Goal: Check status: Check status

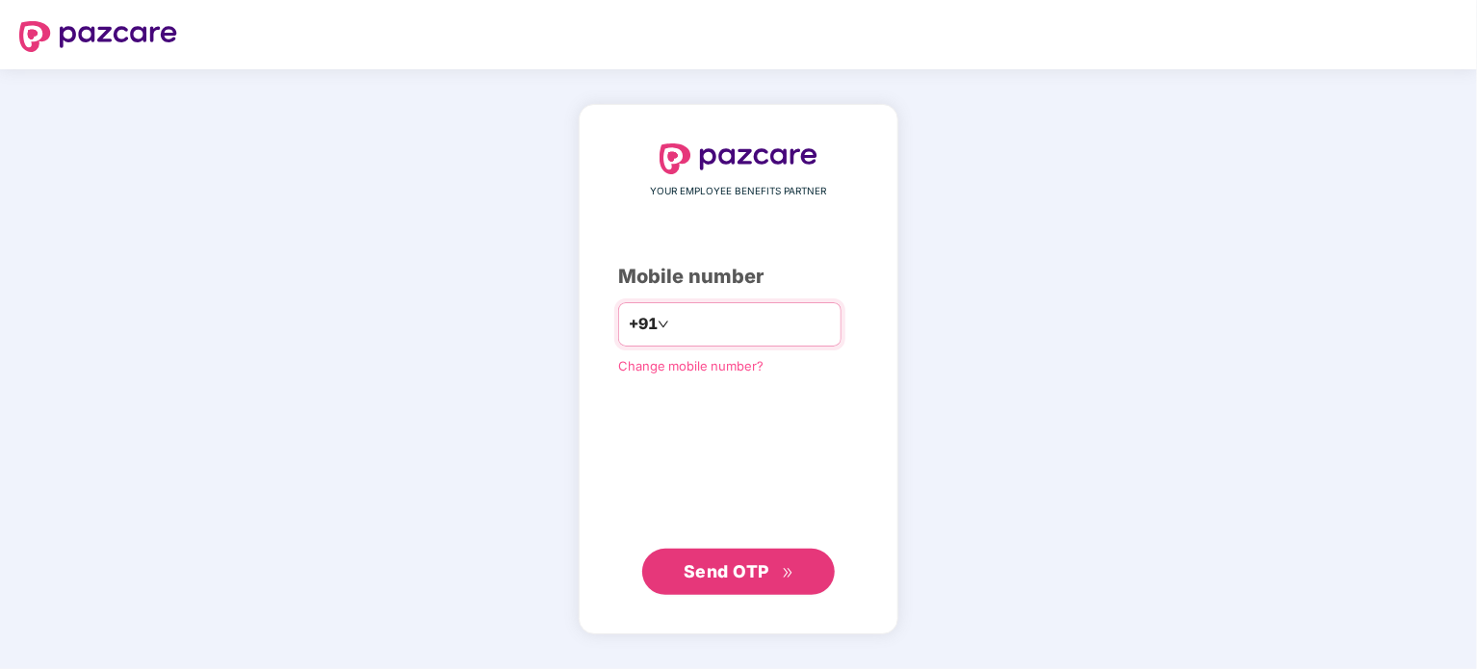
click at [733, 342] on div "+91" at bounding box center [729, 324] width 223 height 44
click at [632, 328] on span "+91" at bounding box center [643, 324] width 29 height 24
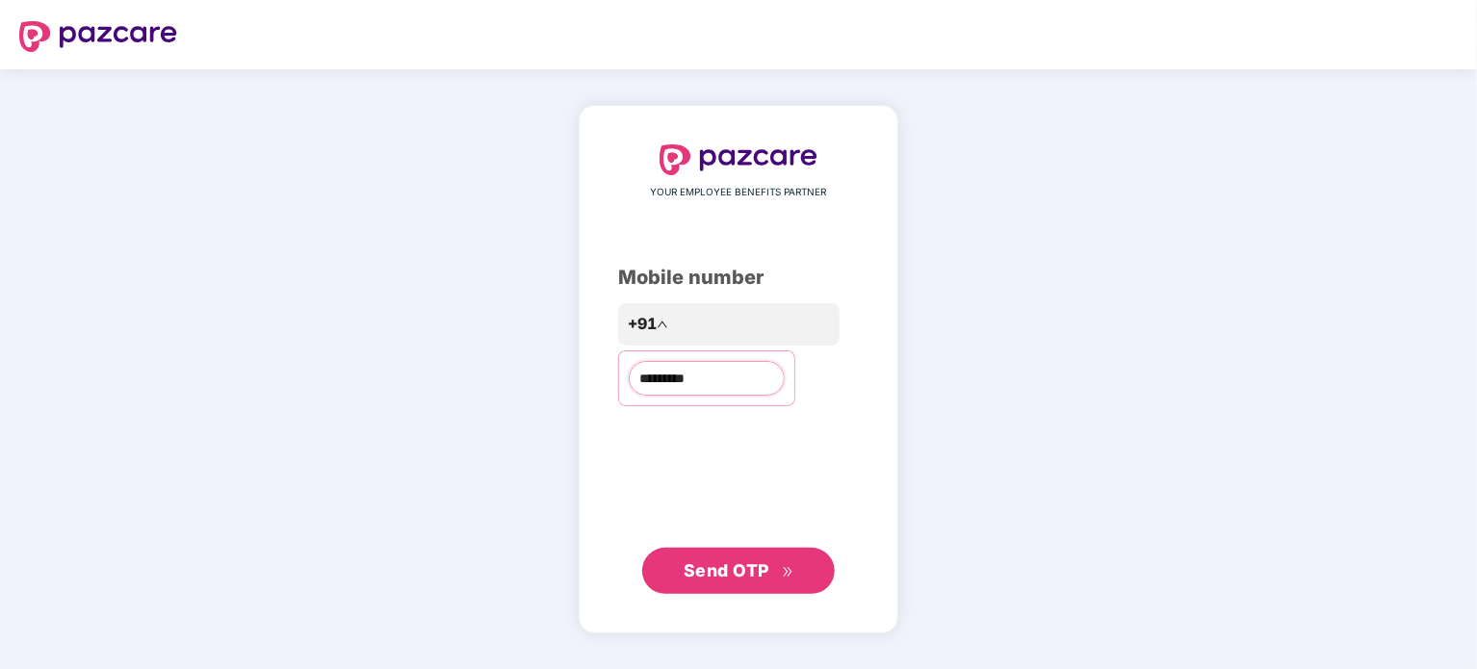
type input "**********"
click at [736, 581] on span "Send OTP" at bounding box center [739, 570] width 111 height 27
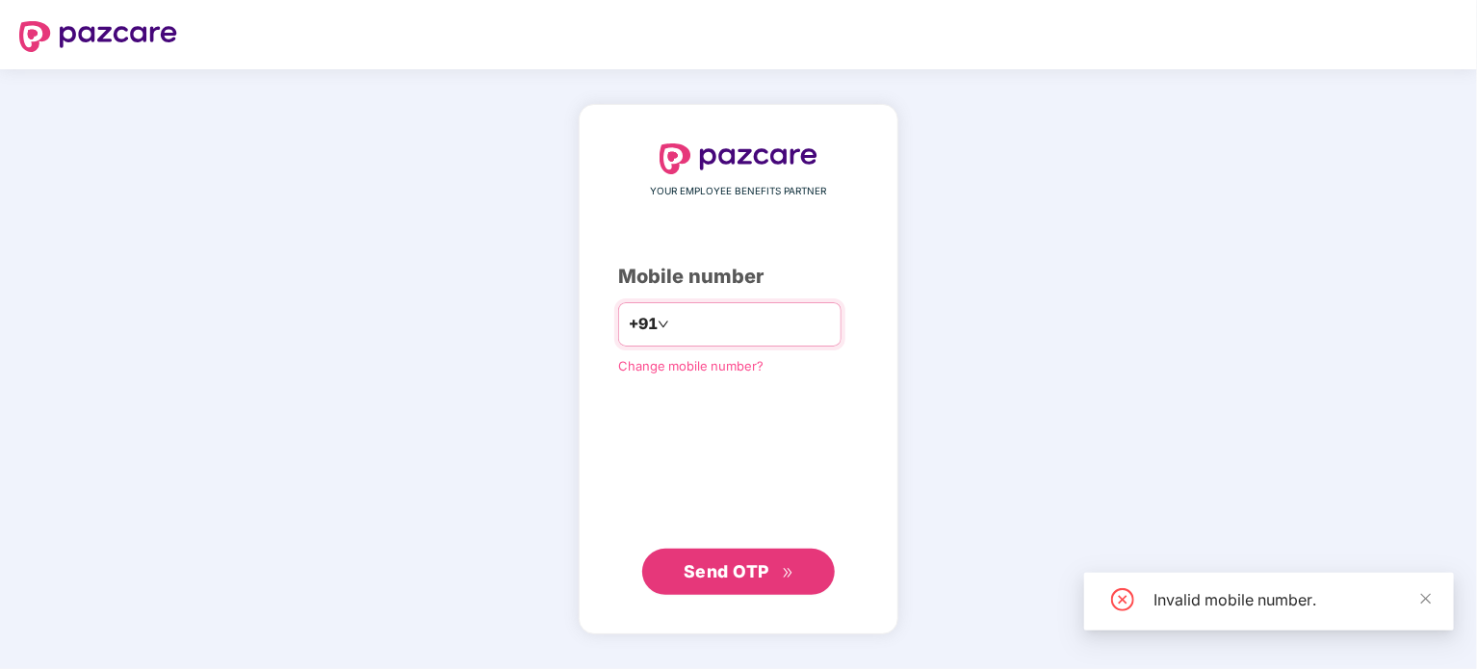
click at [678, 318] on input "number" at bounding box center [752, 324] width 158 height 31
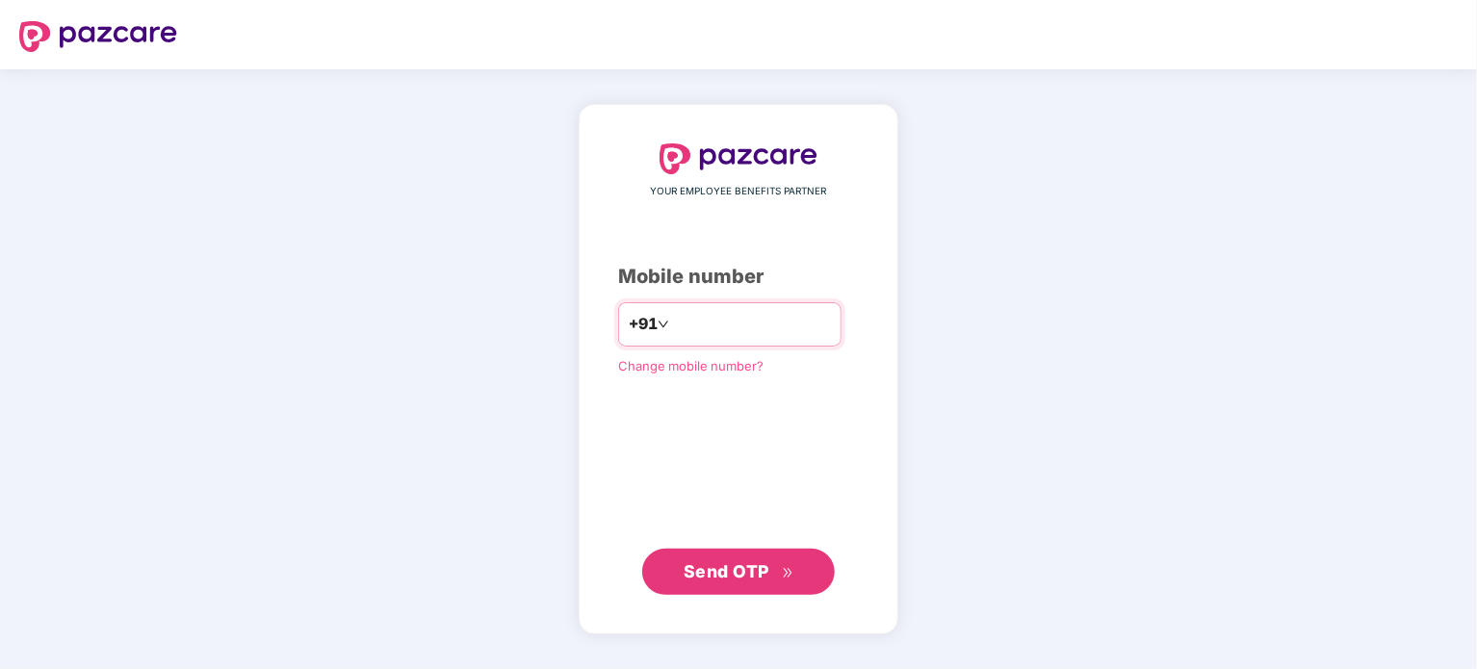
type input "**********"
click at [717, 584] on button "Send OTP" at bounding box center [738, 571] width 193 height 46
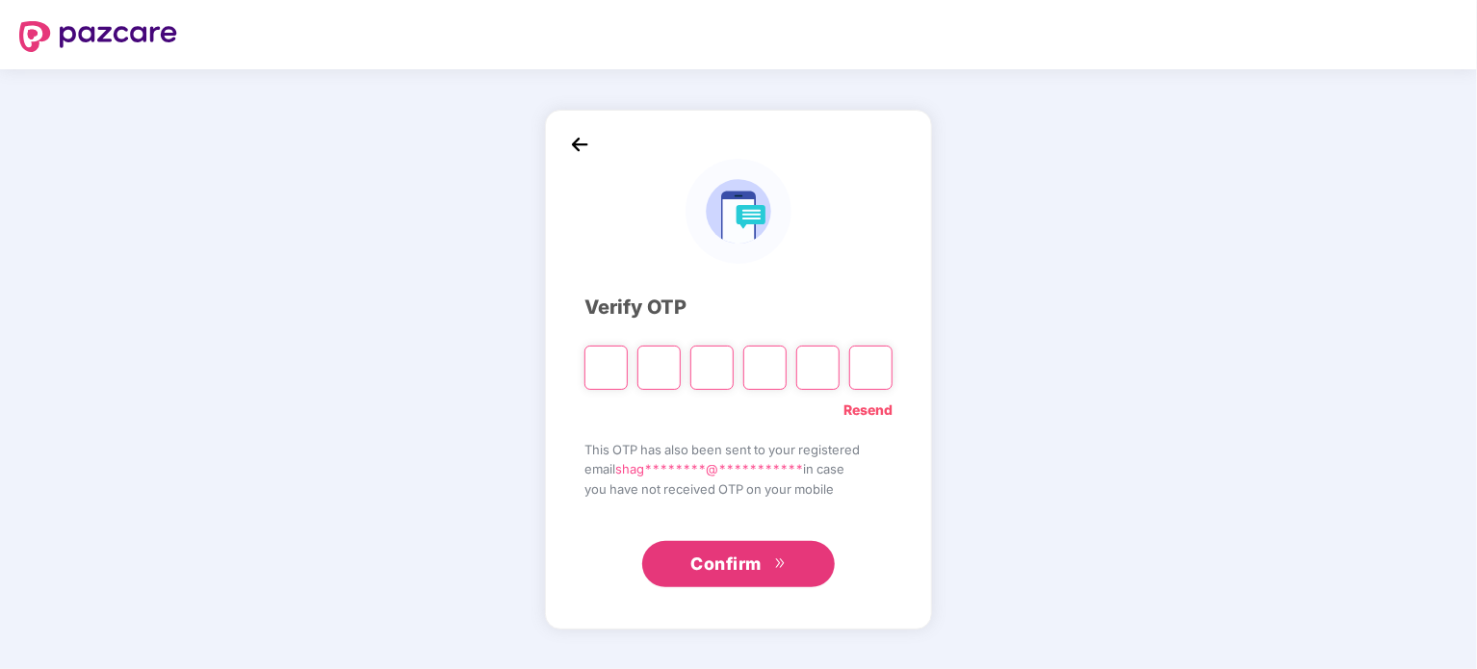
type input "*"
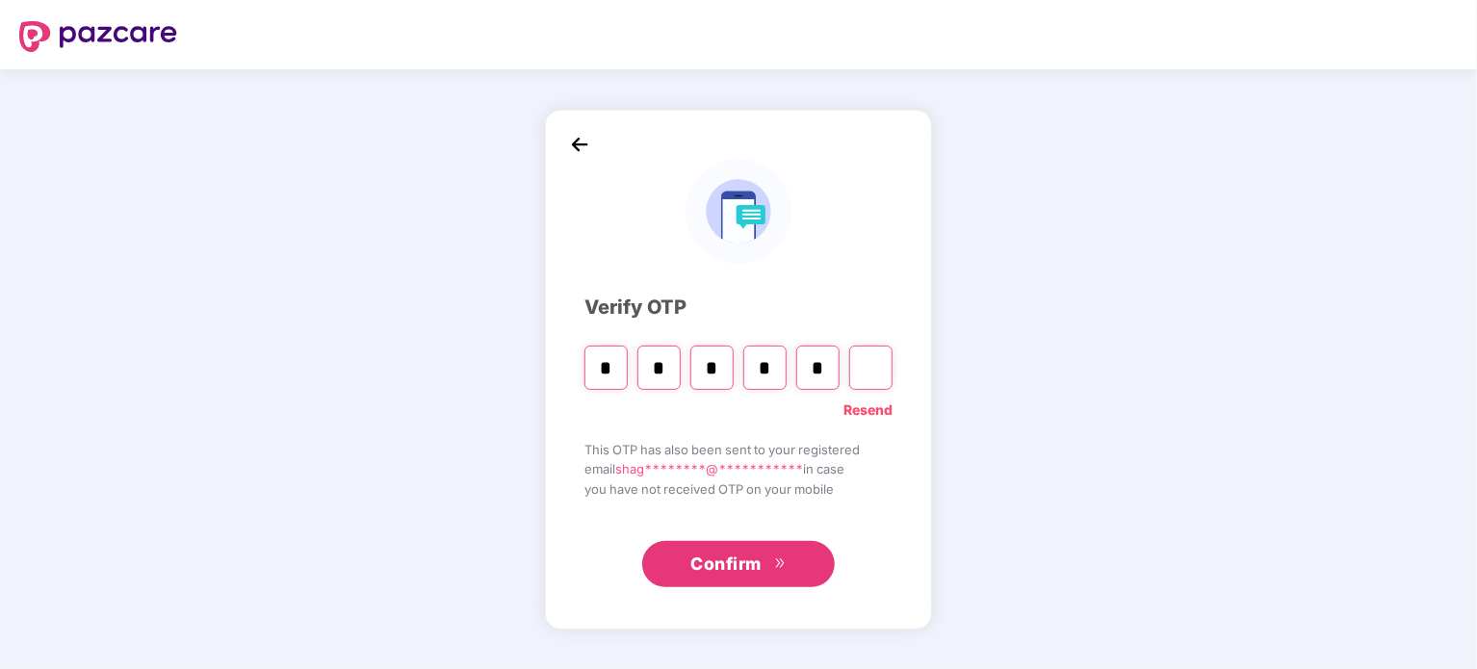
type input "*"
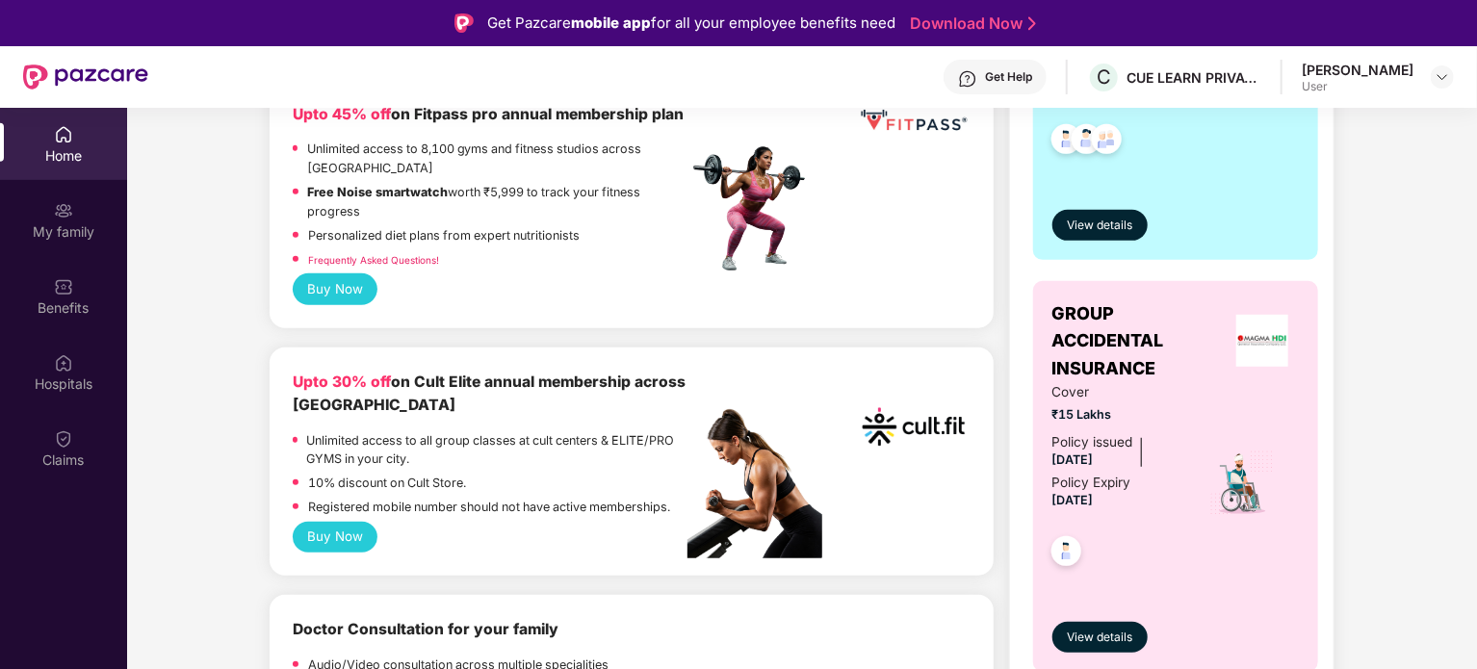
scroll to position [820, 0]
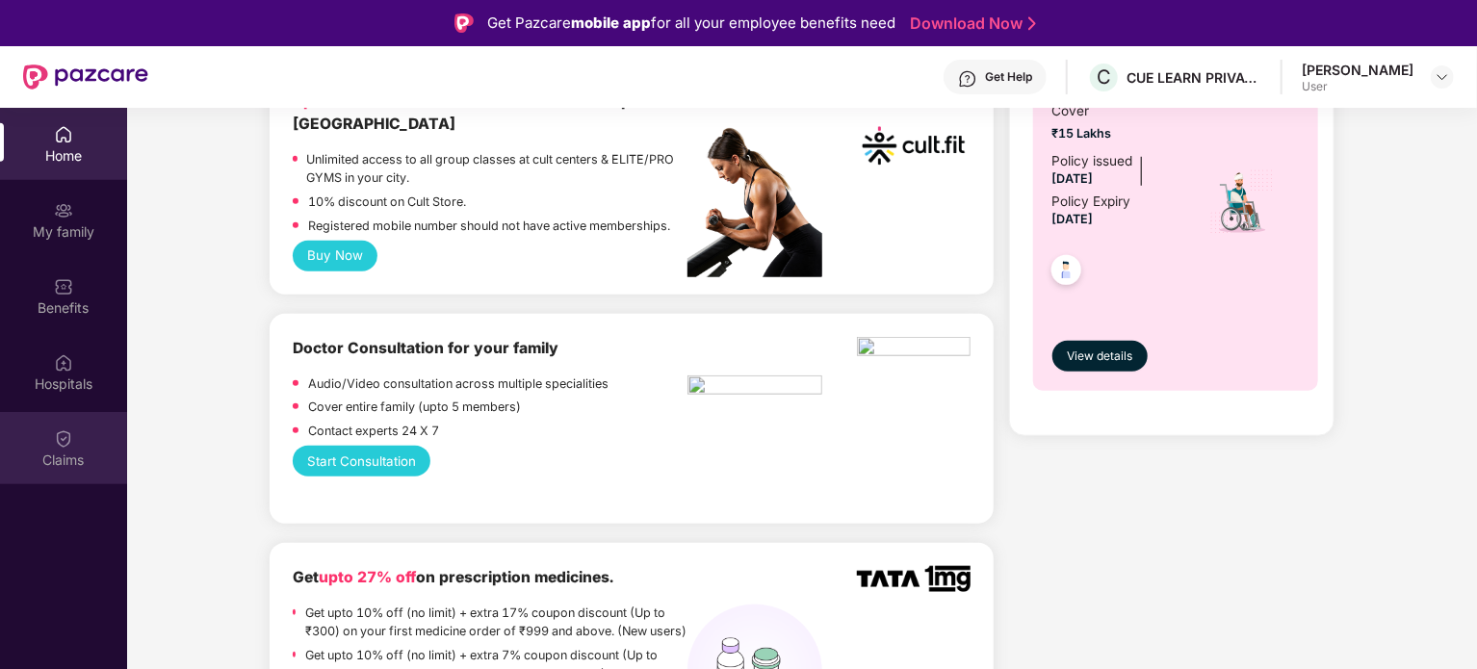
click at [59, 451] on div "Claims" at bounding box center [63, 460] width 127 height 19
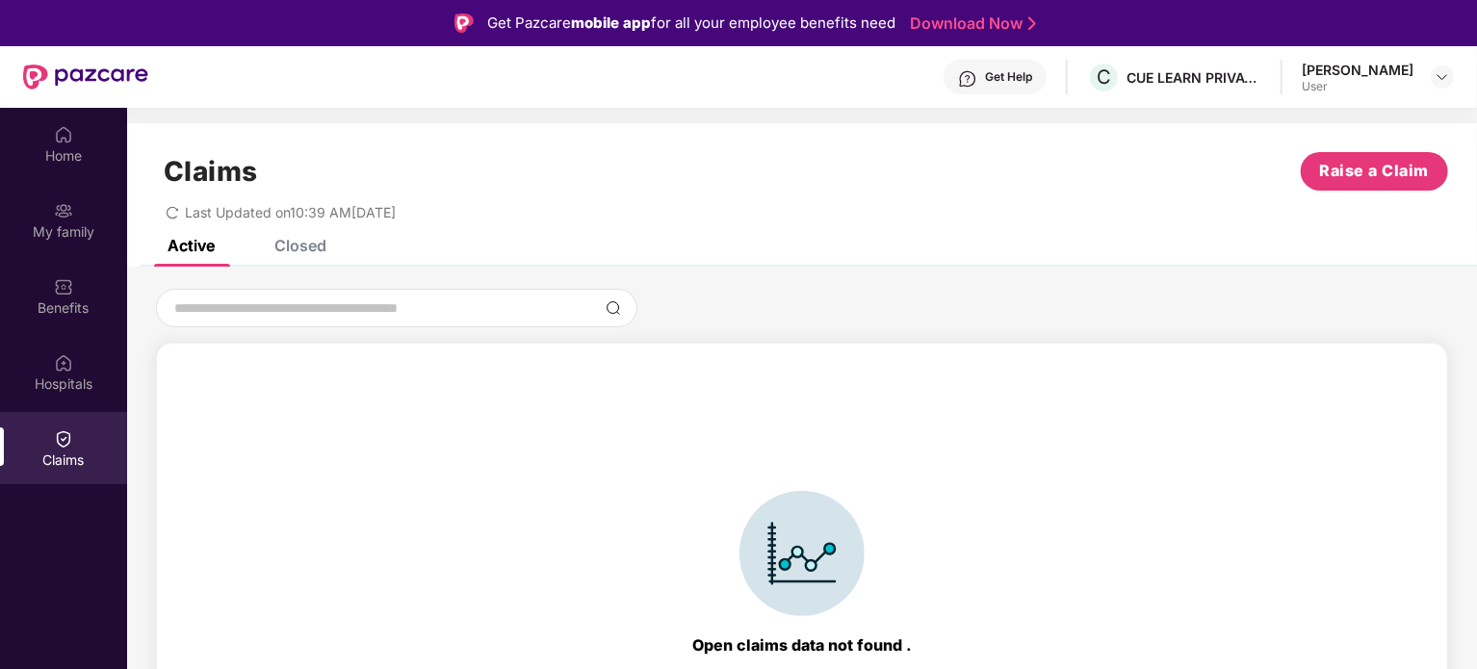
click at [312, 242] on div "Closed" at bounding box center [300, 245] width 52 height 19
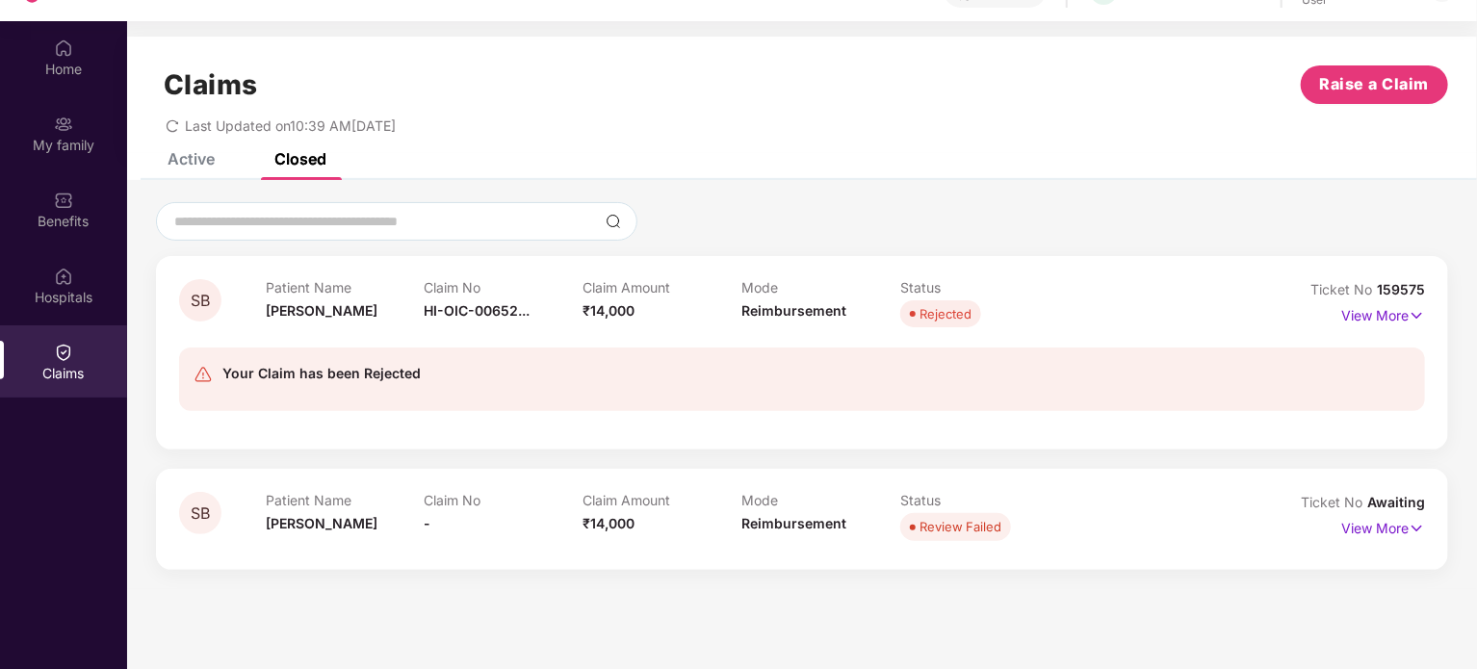
scroll to position [88, 0]
click at [1398, 304] on p "View More" at bounding box center [1383, 312] width 84 height 26
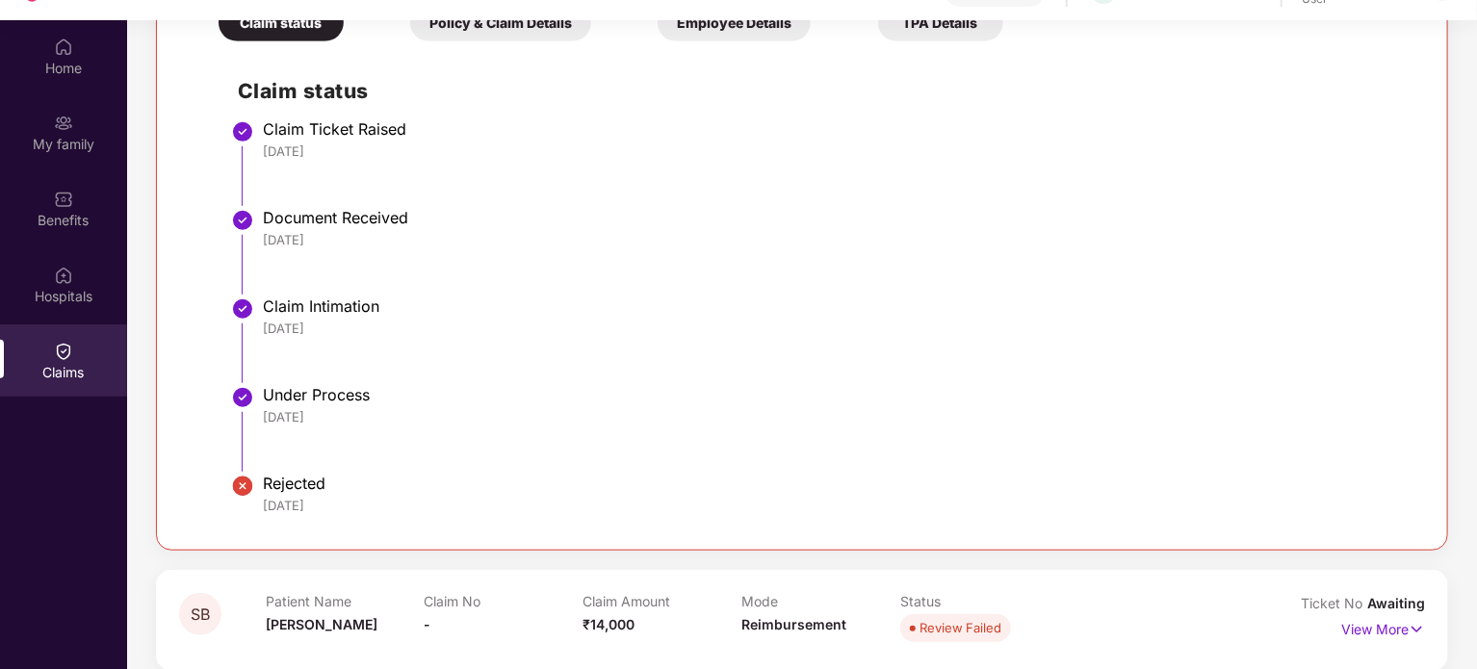
scroll to position [356, 0]
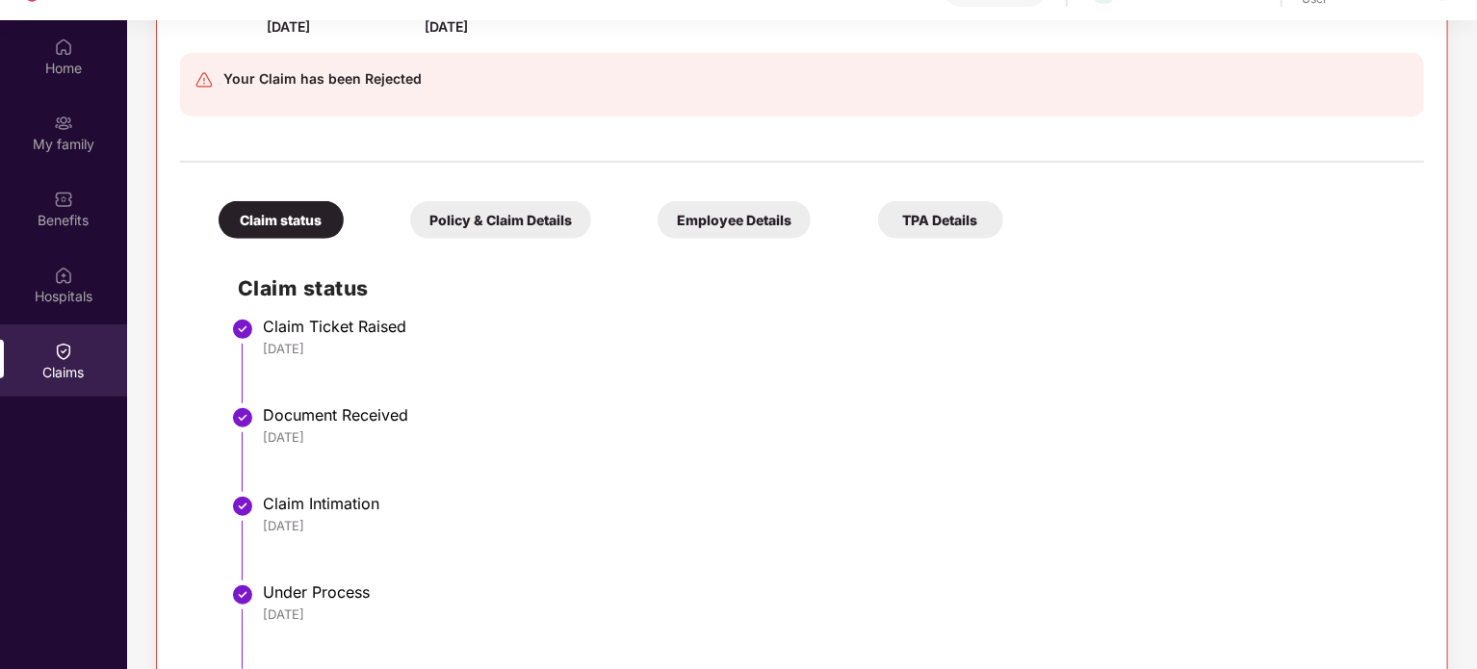
click at [529, 210] on div "Policy & Claim Details" at bounding box center [500, 220] width 181 height 38
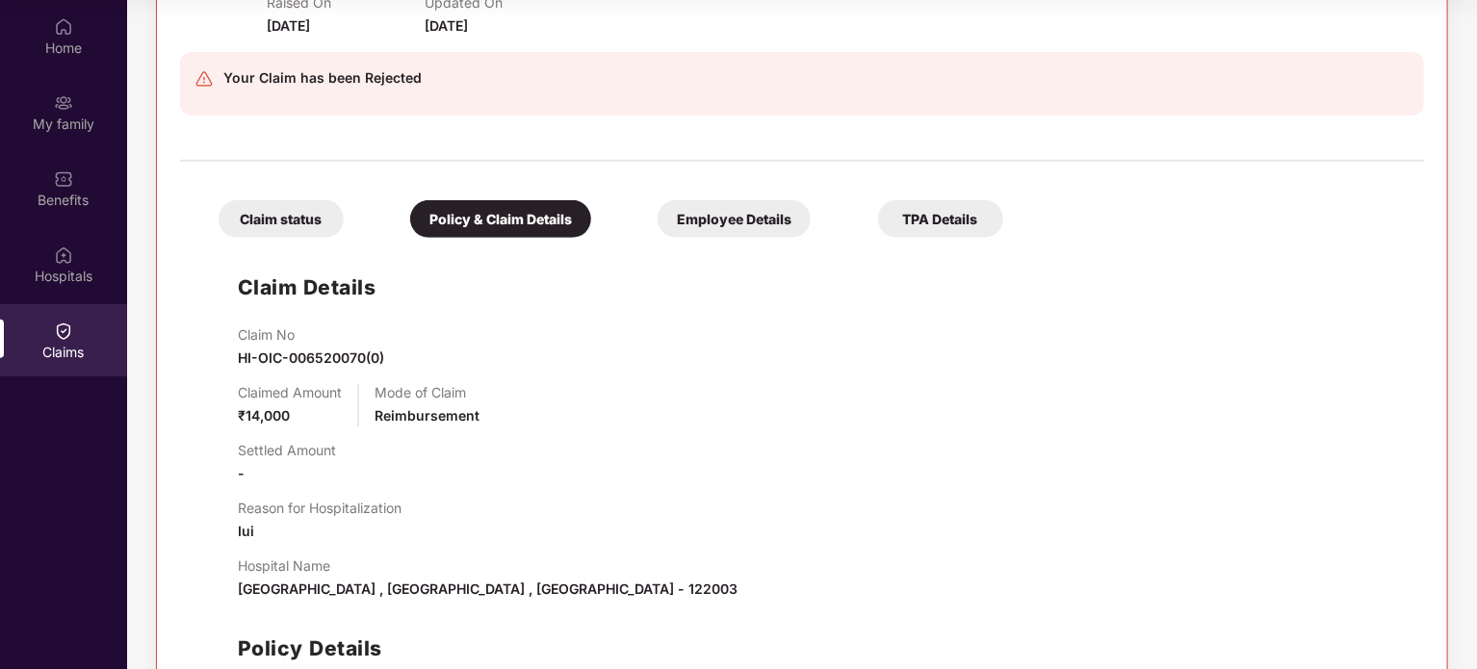
scroll to position [336, 0]
click at [705, 228] on div "Employee Details" at bounding box center [734, 220] width 153 height 38
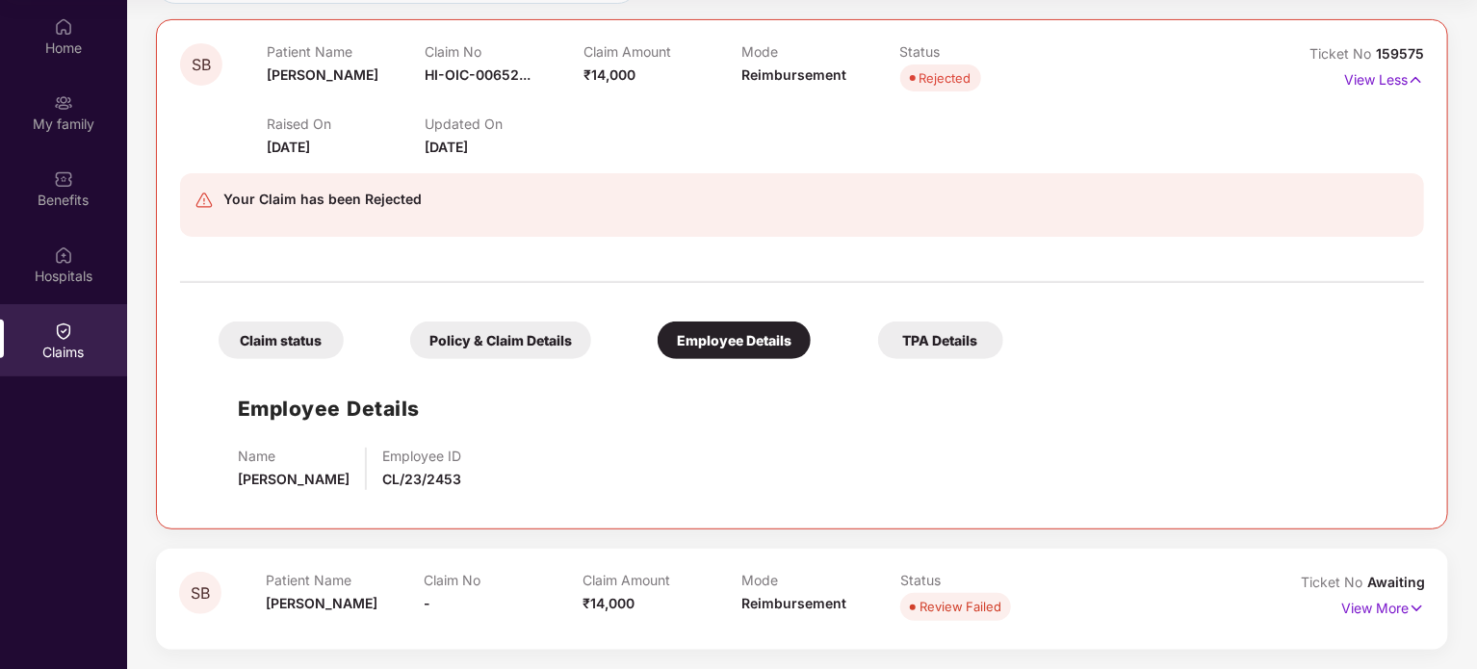
scroll to position [215, 0]
click at [505, 342] on div "Policy & Claim Details" at bounding box center [500, 342] width 181 height 38
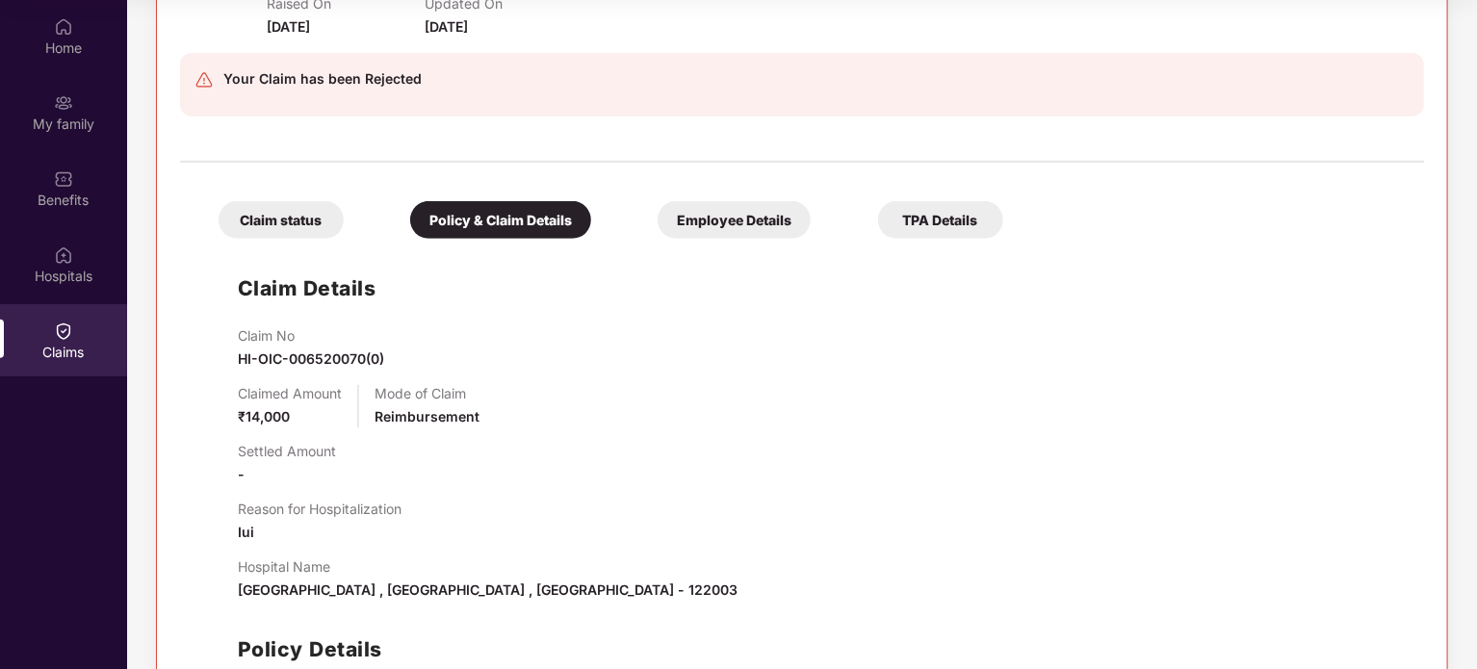
click at [288, 219] on div "Claim status" at bounding box center [281, 220] width 125 height 38
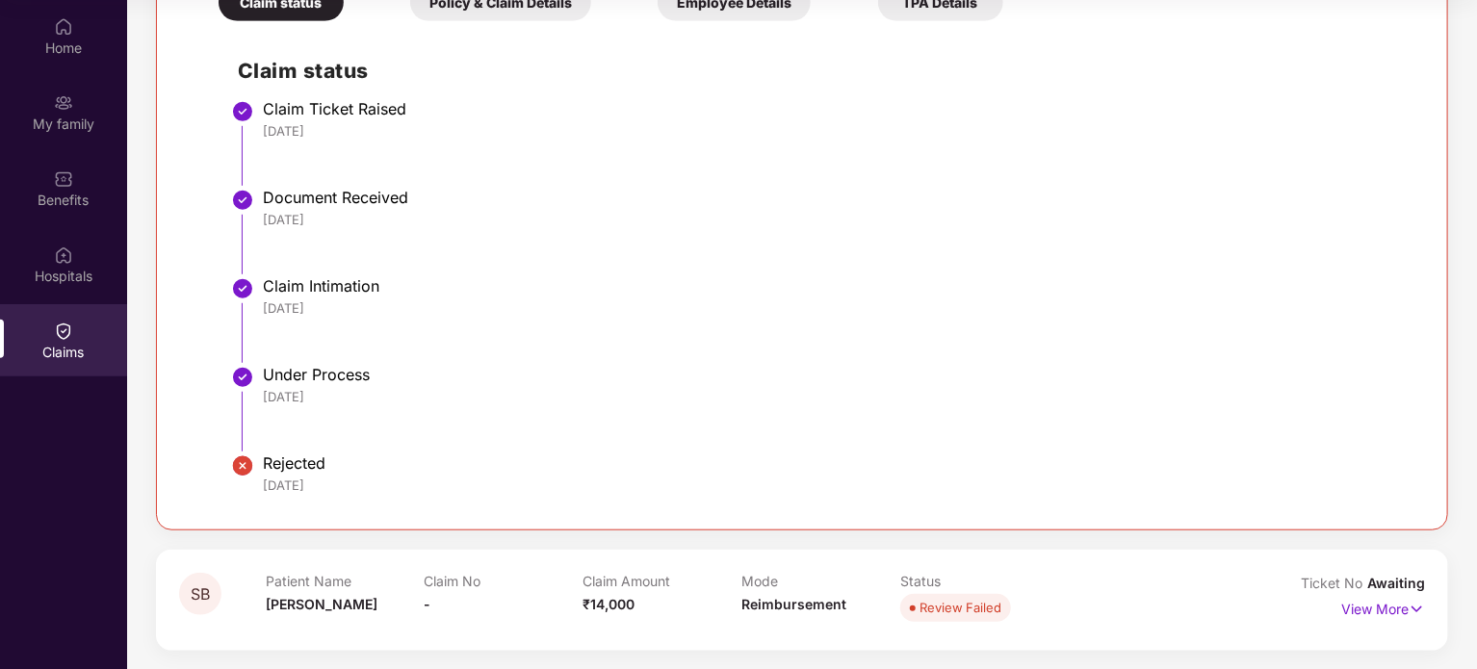
scroll to position [0, 0]
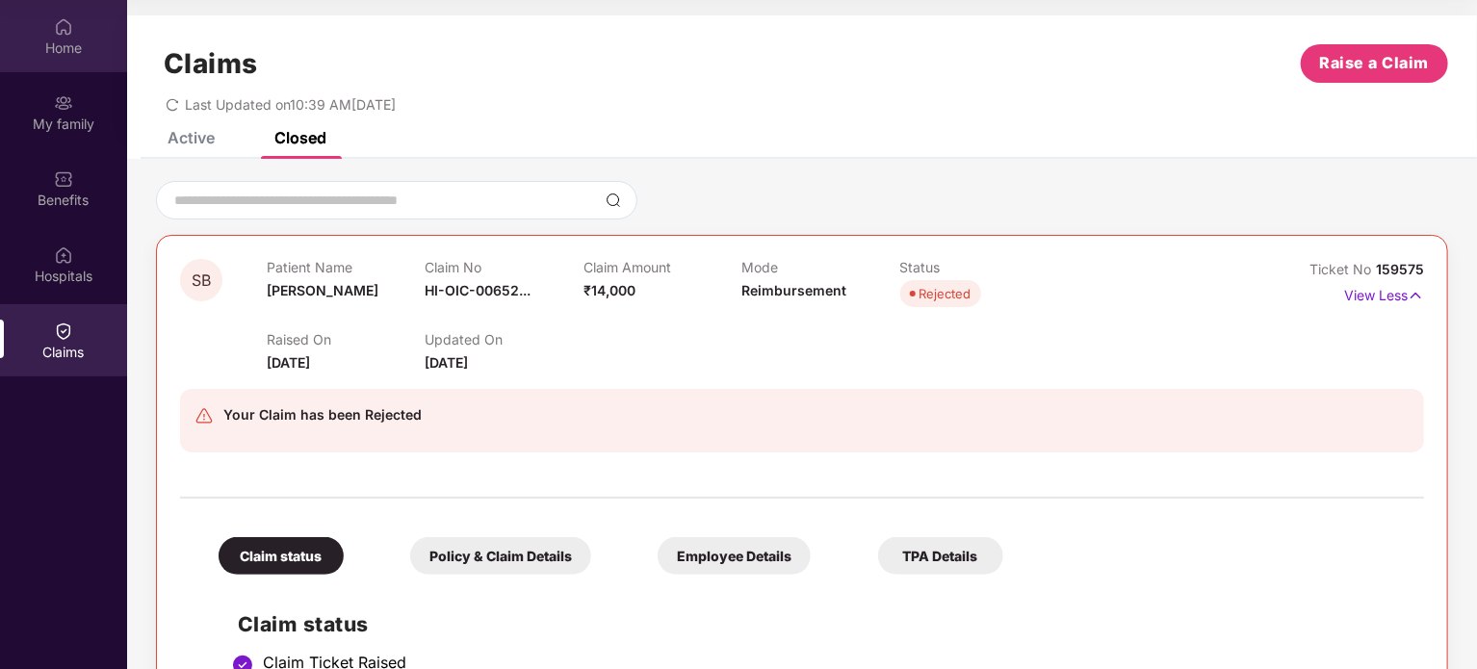
click at [66, 28] on img at bounding box center [63, 26] width 19 height 19
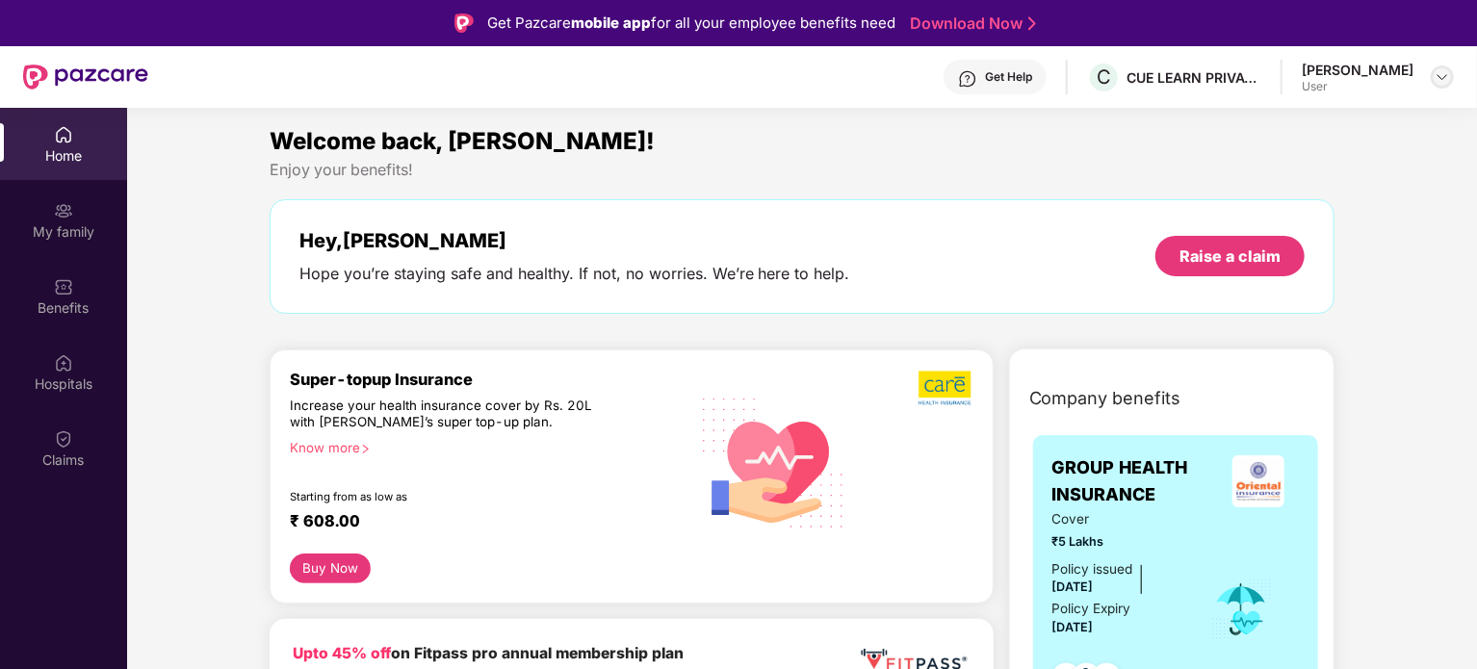
click at [1439, 80] on img at bounding box center [1441, 76] width 15 height 15
click at [1273, 115] on div "Logout" at bounding box center [1352, 123] width 250 height 38
